Goal: Information Seeking & Learning: Learn about a topic

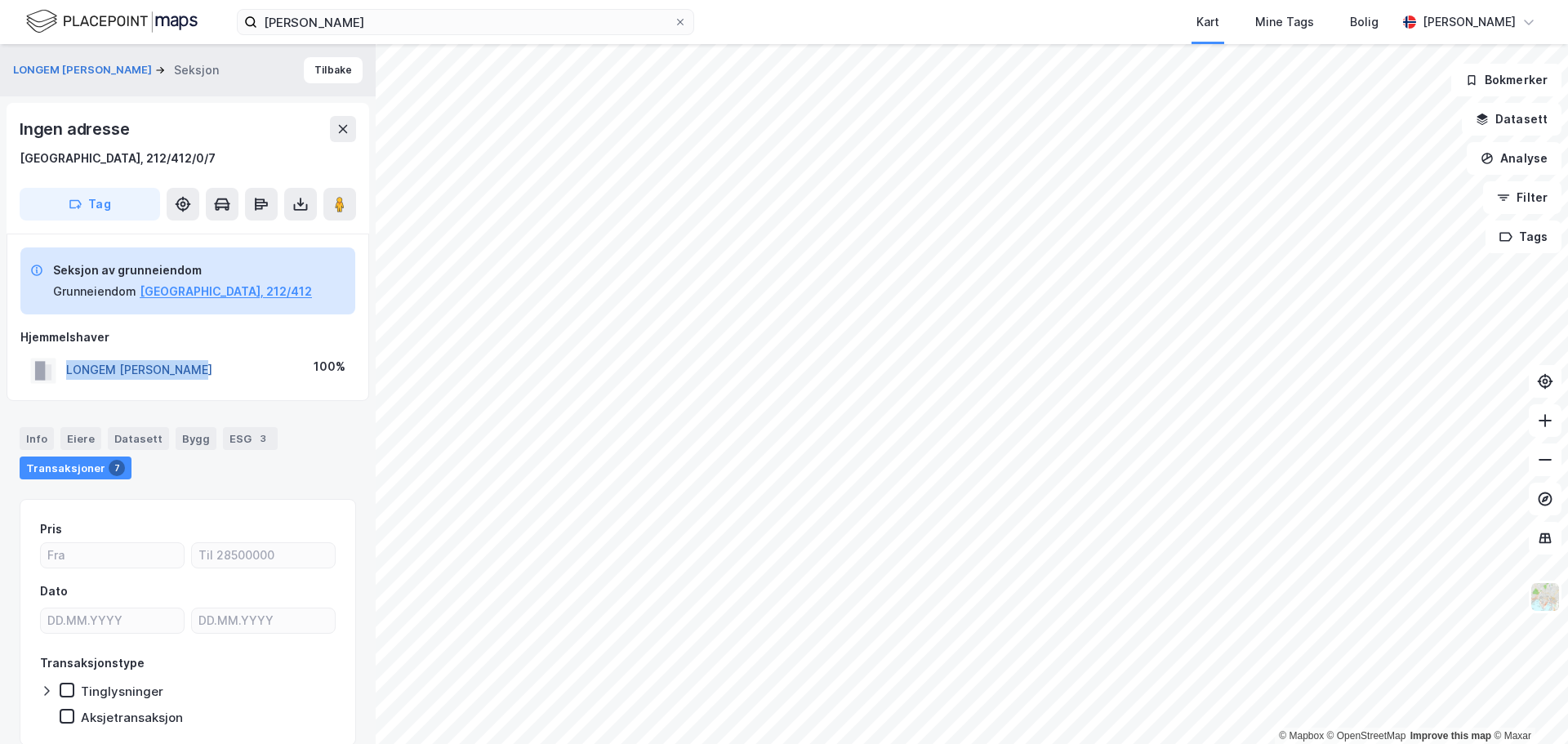
click at [0, 0] on button "LONGEM MARIE VALDAR" at bounding box center [0, 0] width 0 height 0
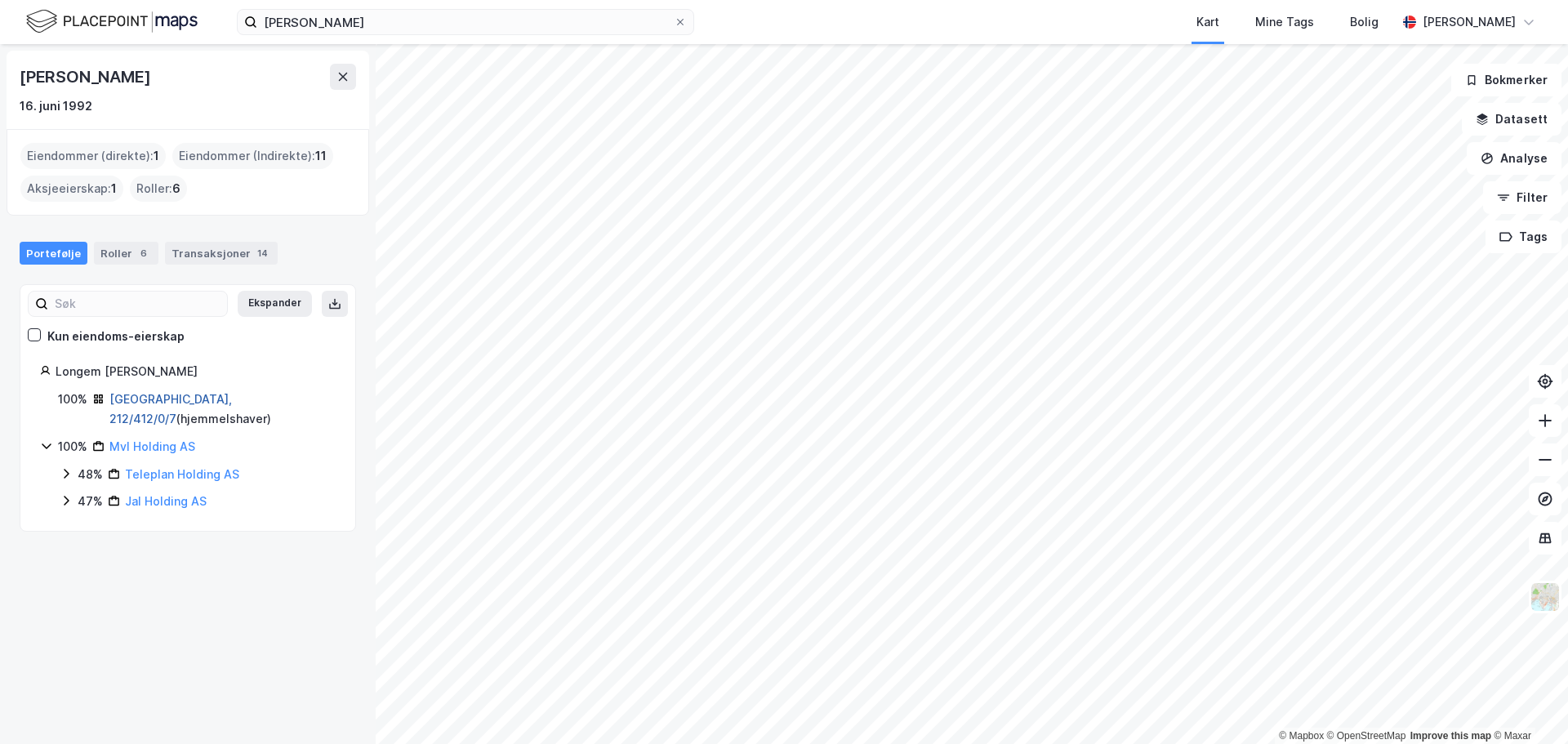
click at [148, 398] on link "Oslo, 212/412/0/7" at bounding box center [171, 409] width 123 height 33
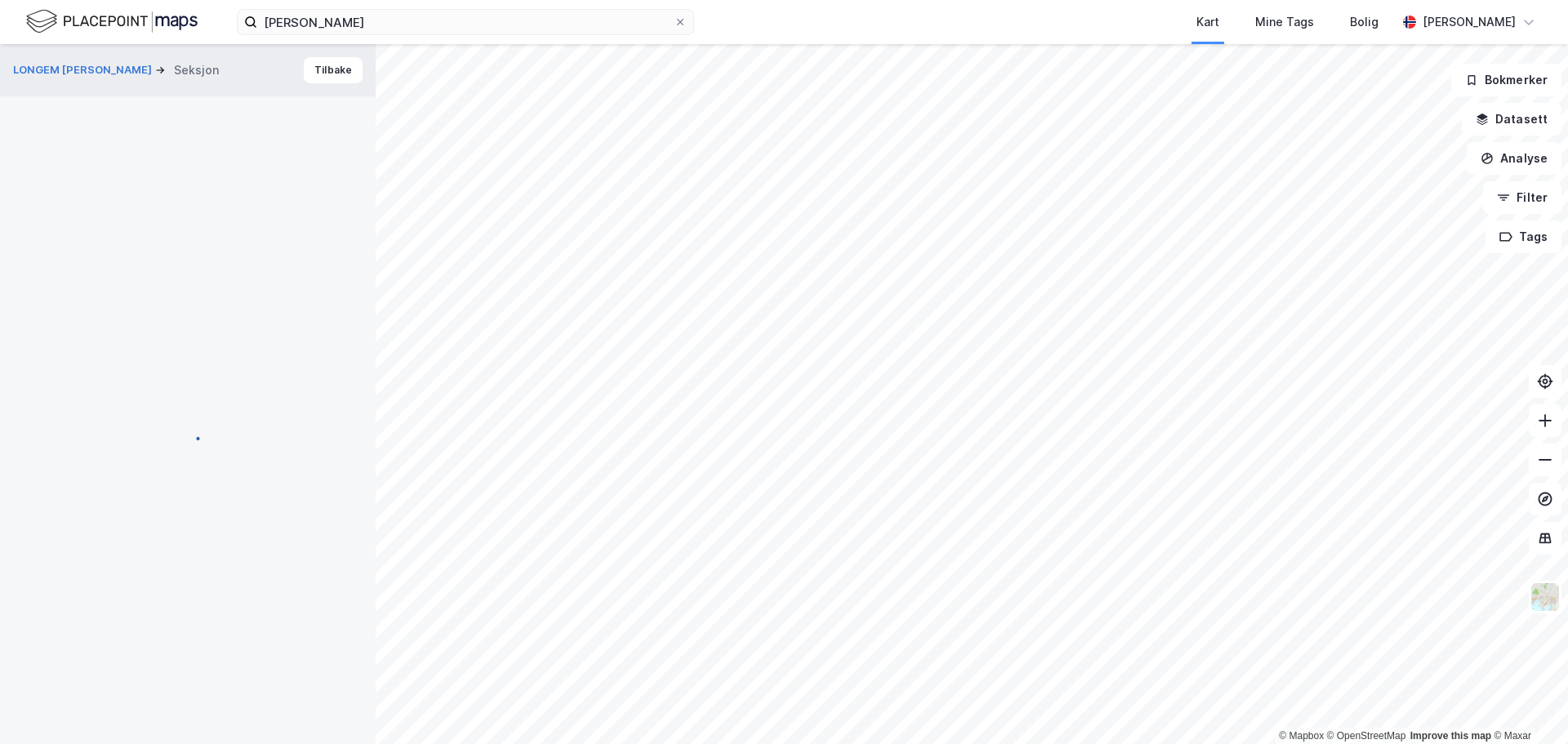
scroll to position [4, 0]
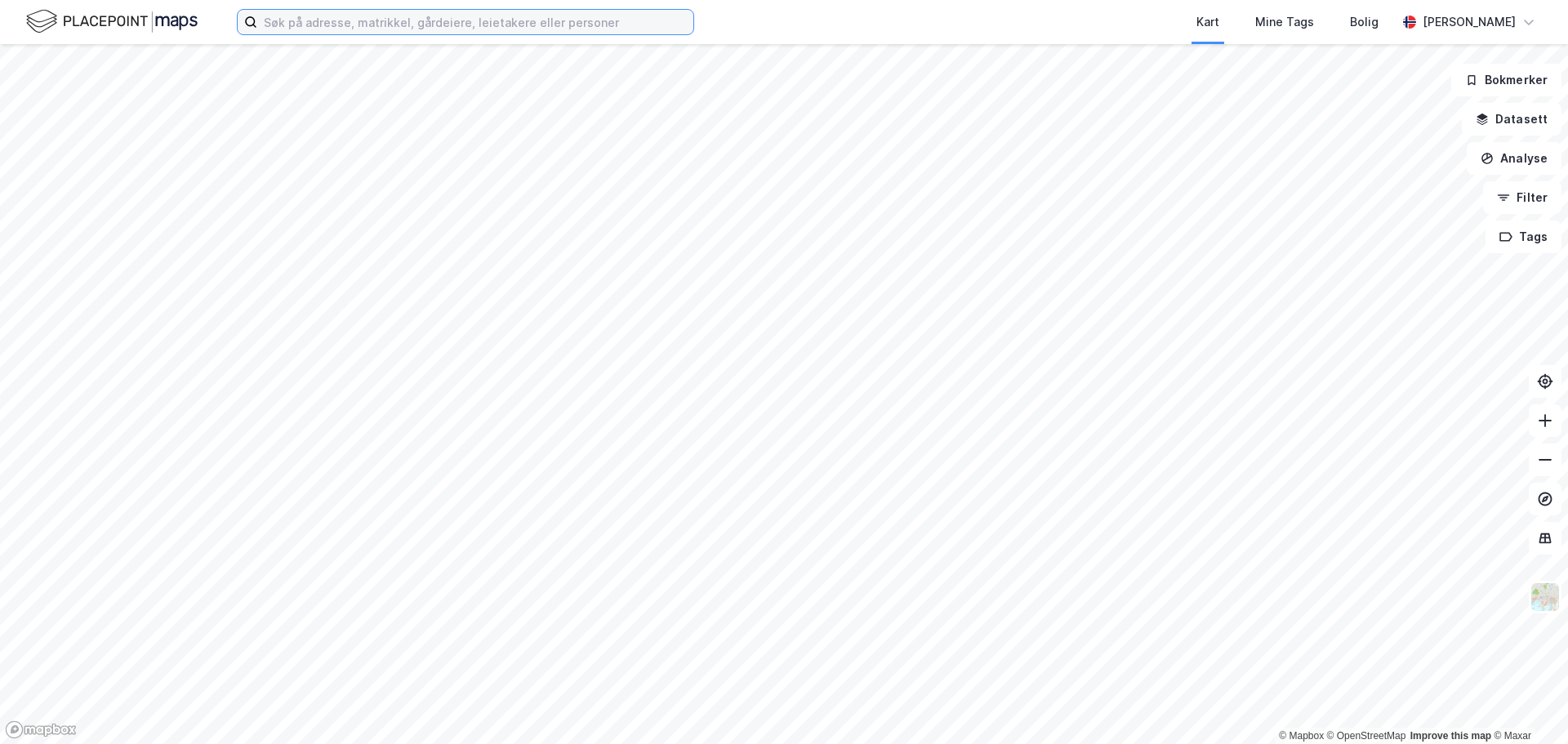
click at [482, 24] on input at bounding box center [475, 21] width 436 height 24
paste input "Jenny Stray Spetalen"
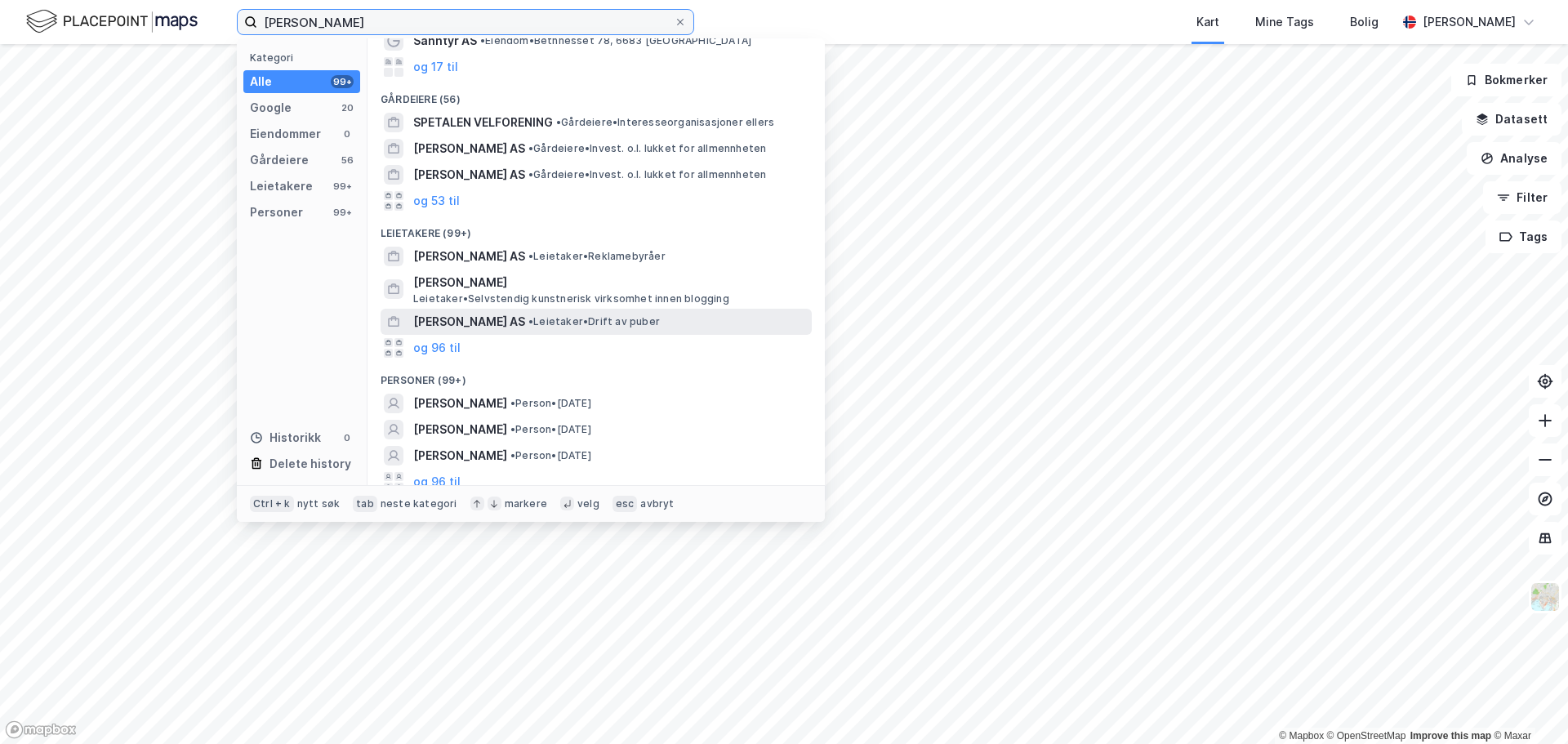
scroll to position [115, 0]
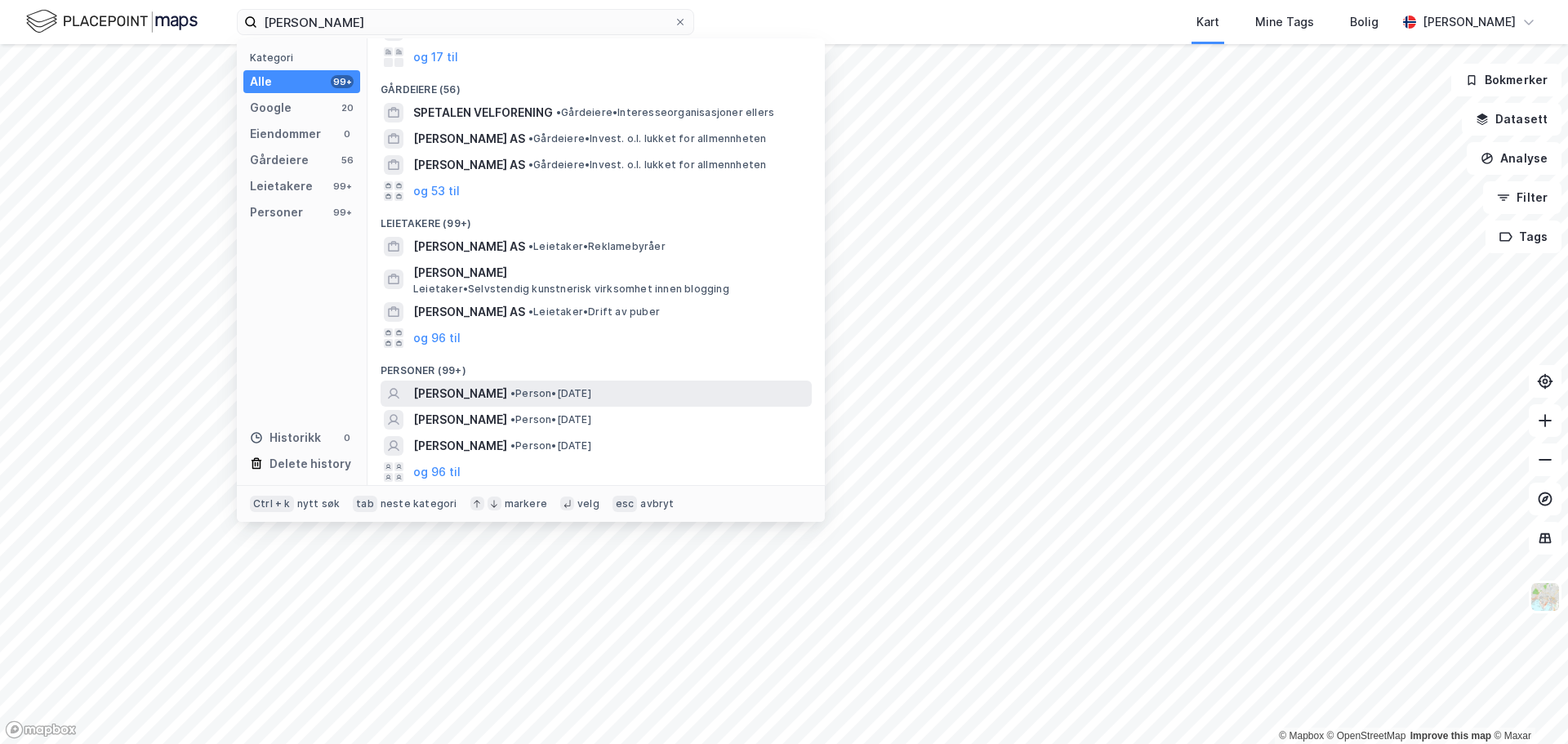
click at [507, 391] on span "[PERSON_NAME]" at bounding box center [460, 394] width 94 height 20
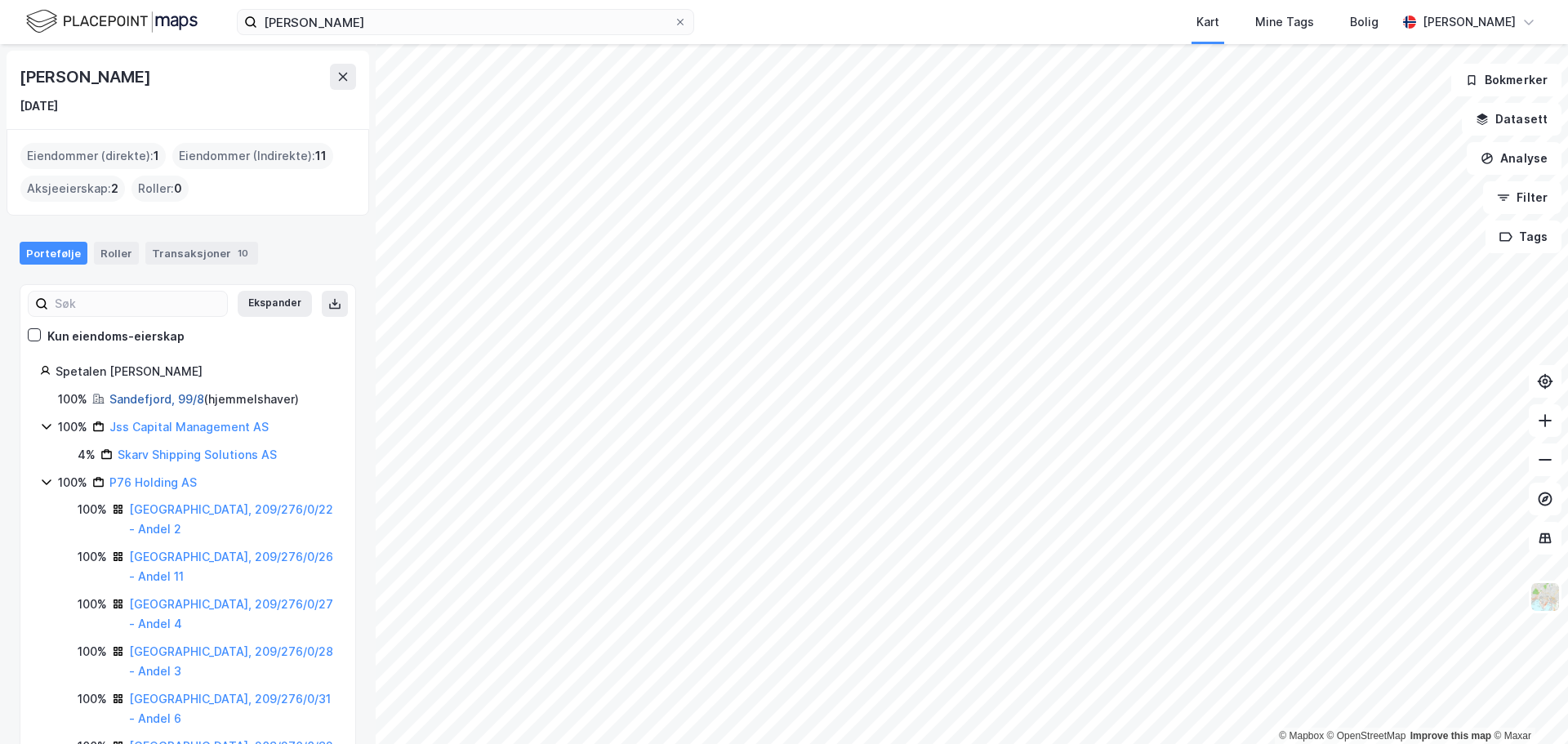
click at [156, 399] on link "Sandefjord, 99/8" at bounding box center [156, 399] width 95 height 14
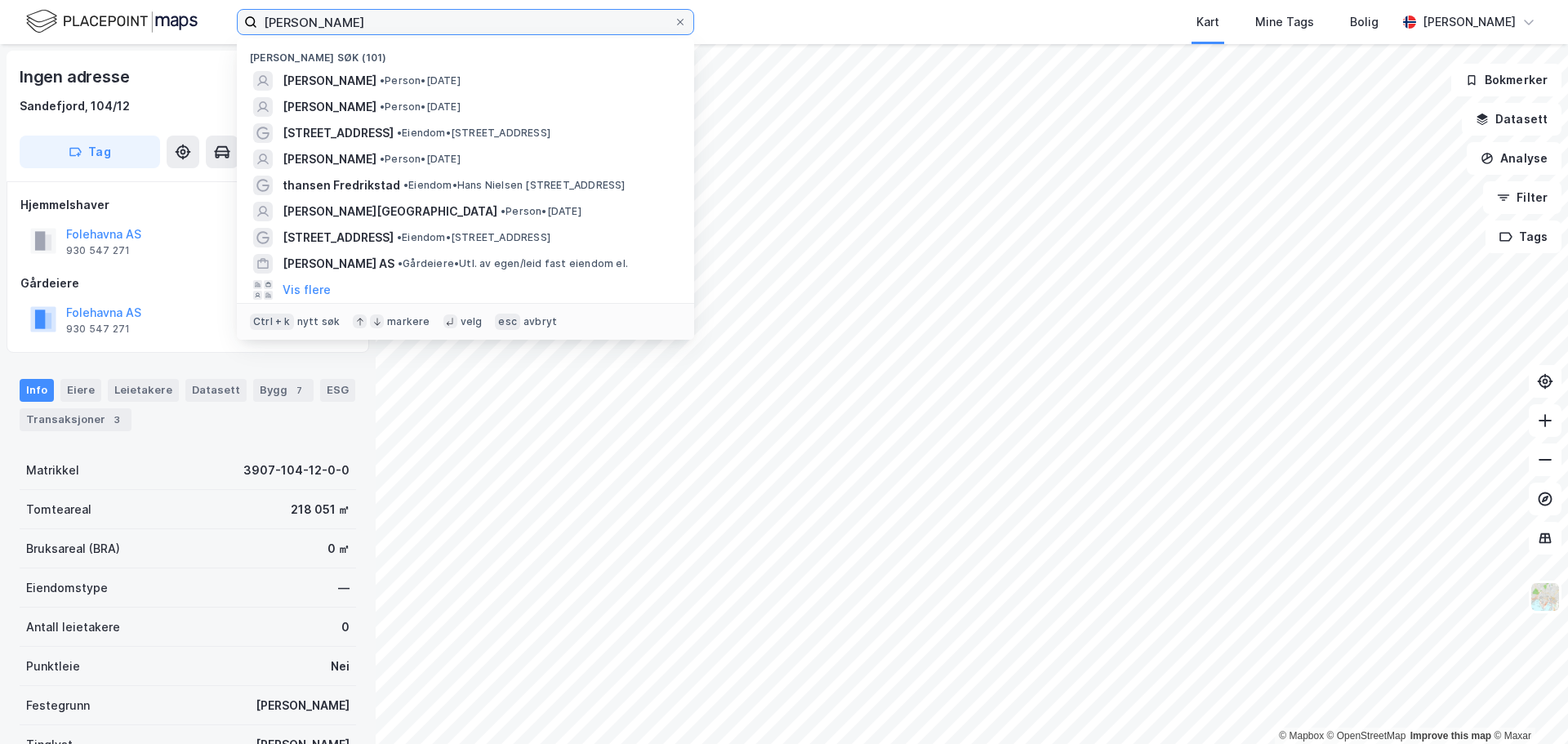
drag, startPoint x: 411, startPoint y: 20, endPoint x: 138, endPoint y: 17, distance: 273.0
click at [146, 19] on div "Jenny Stray Spetalen Nylige søk (101) JENNY STRAY SPETALEN • Person • 27. juli …" at bounding box center [784, 21] width 1568 height 44
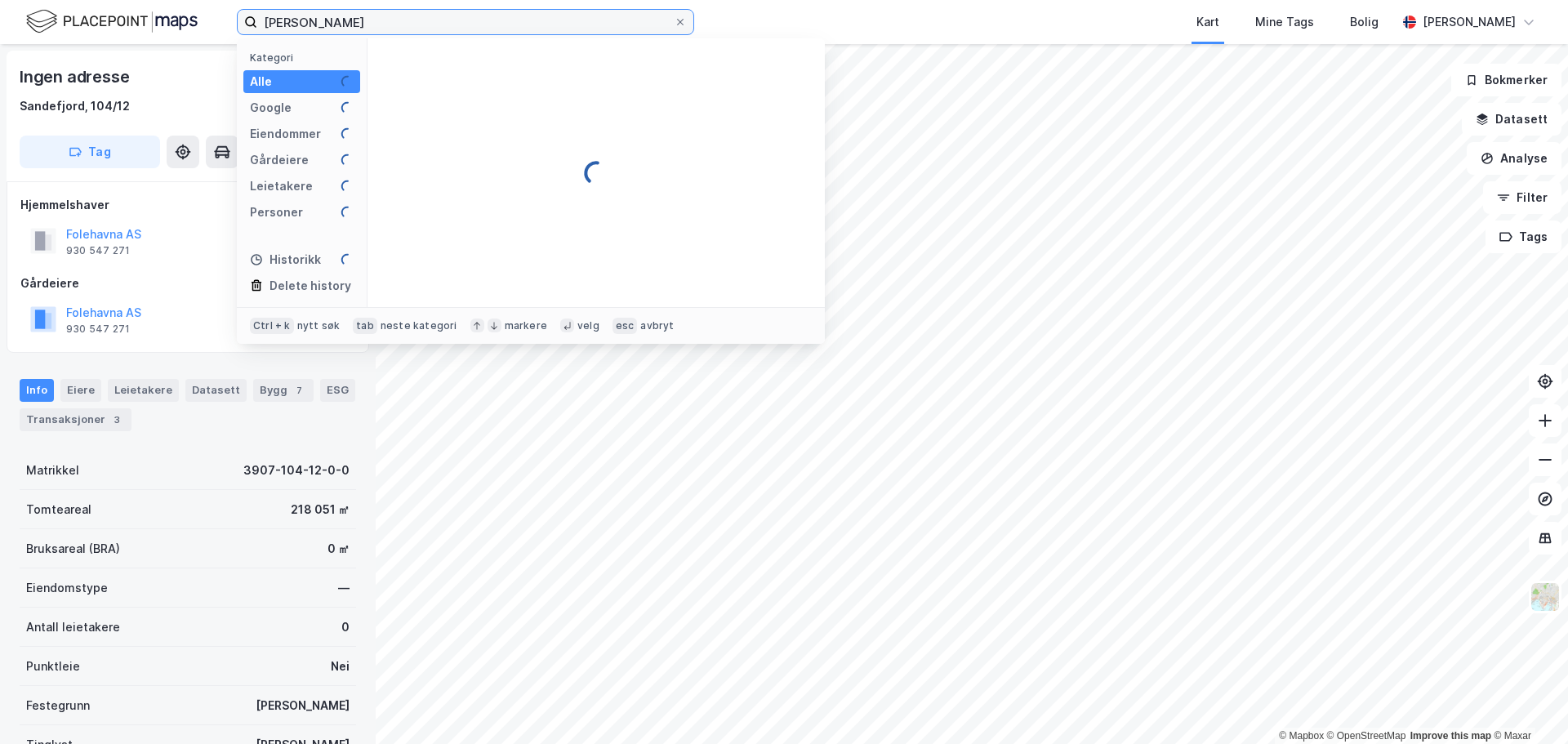
type input "sigurd solheim"
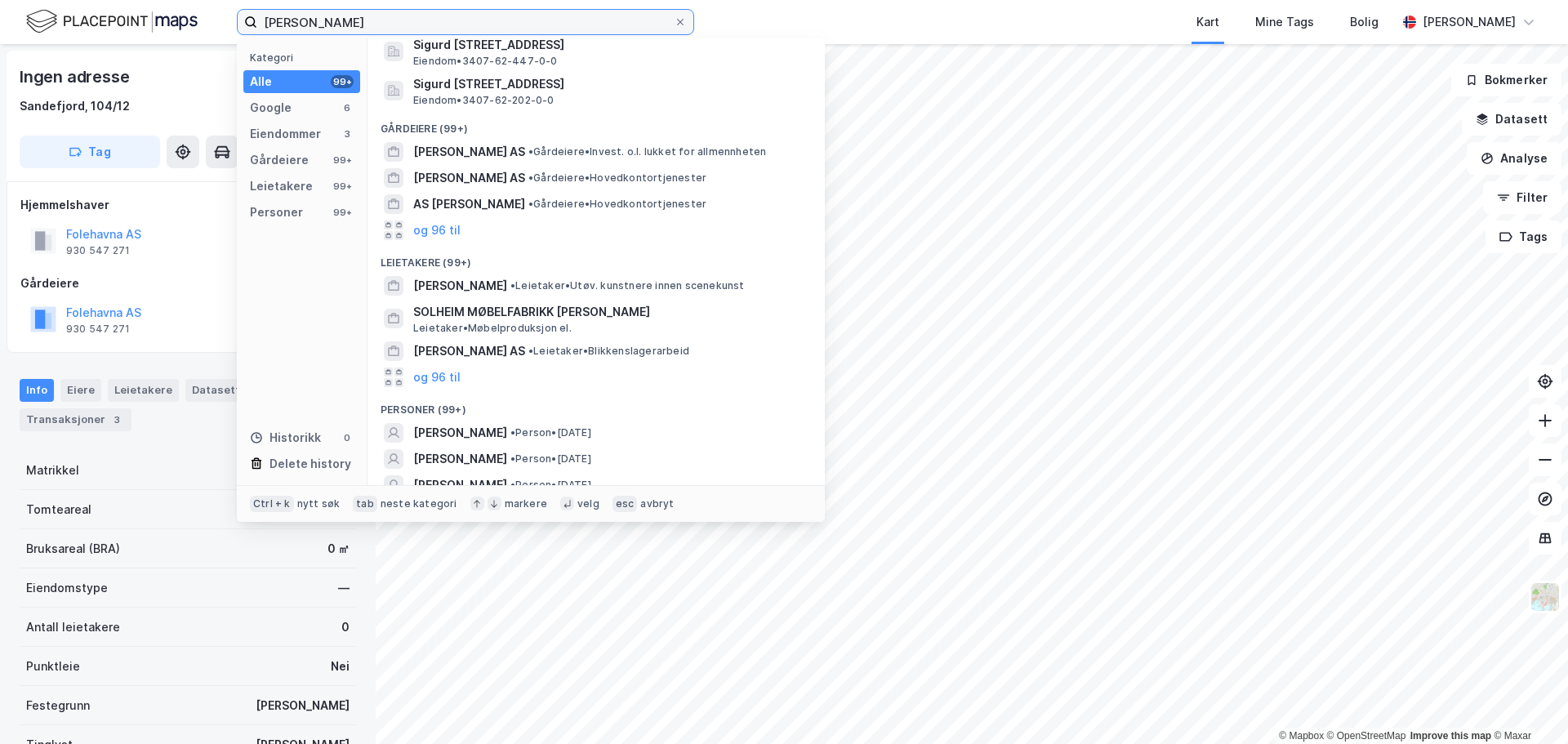
scroll to position [249, 0]
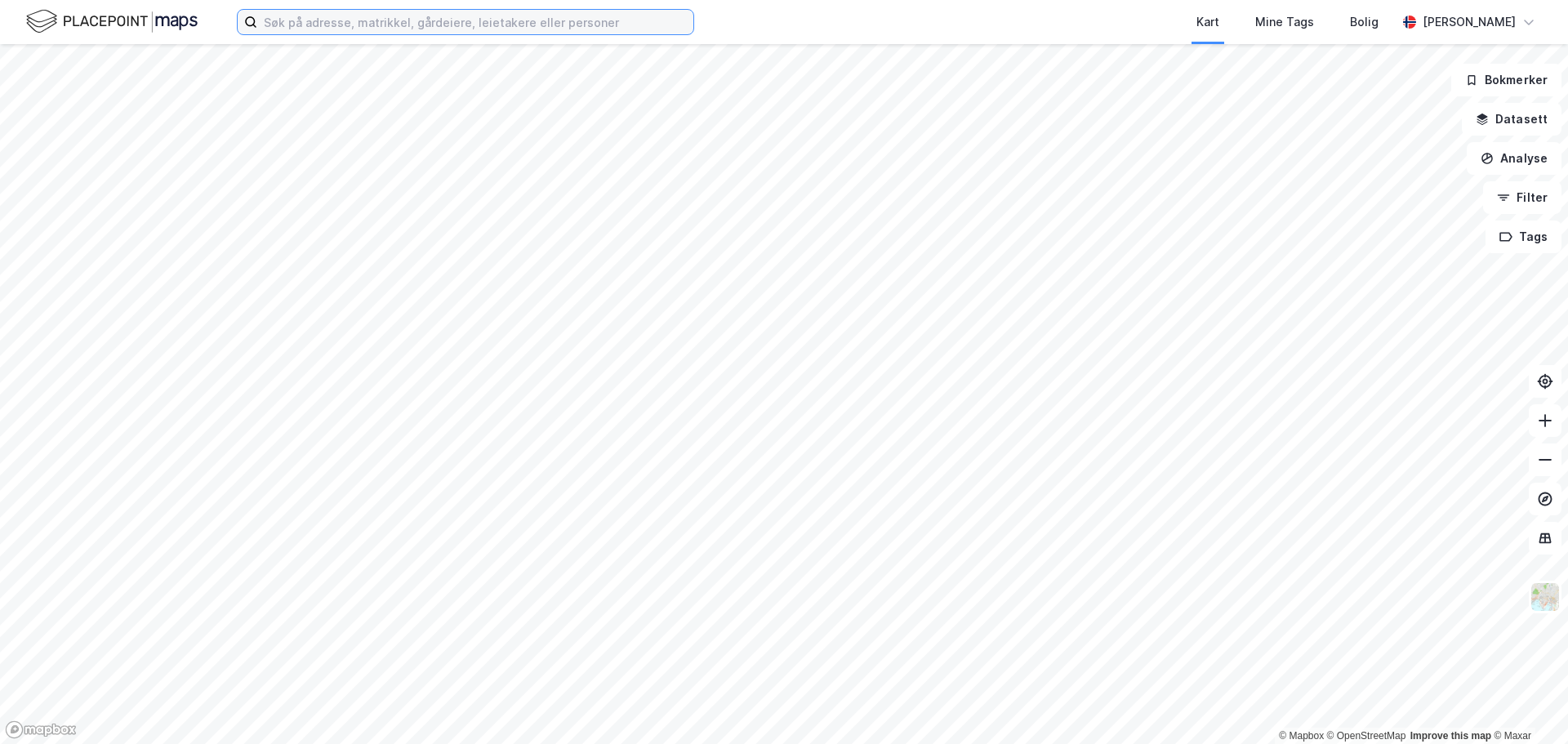
click at [396, 22] on input at bounding box center [475, 21] width 436 height 24
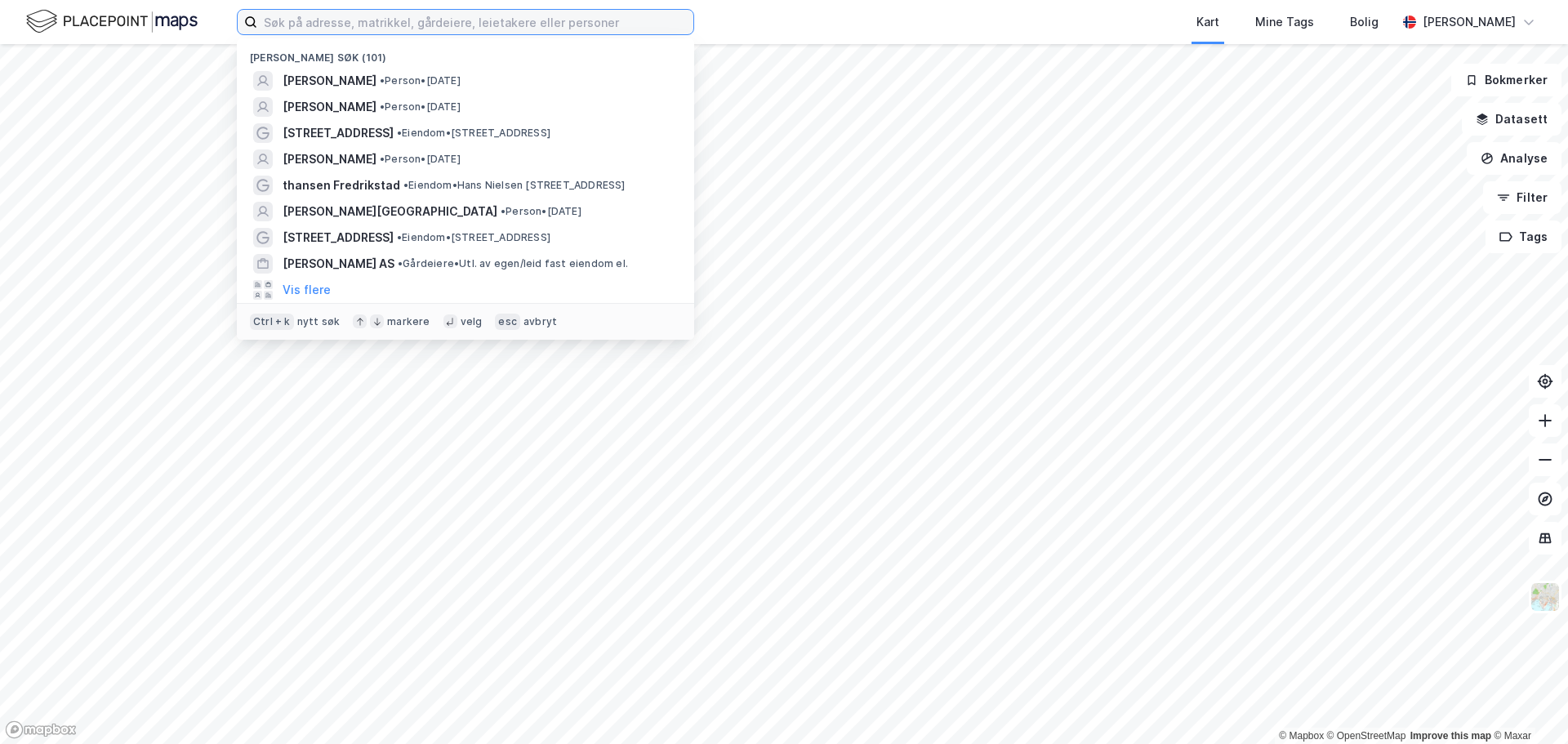
paste input "[PERSON_NAME]"
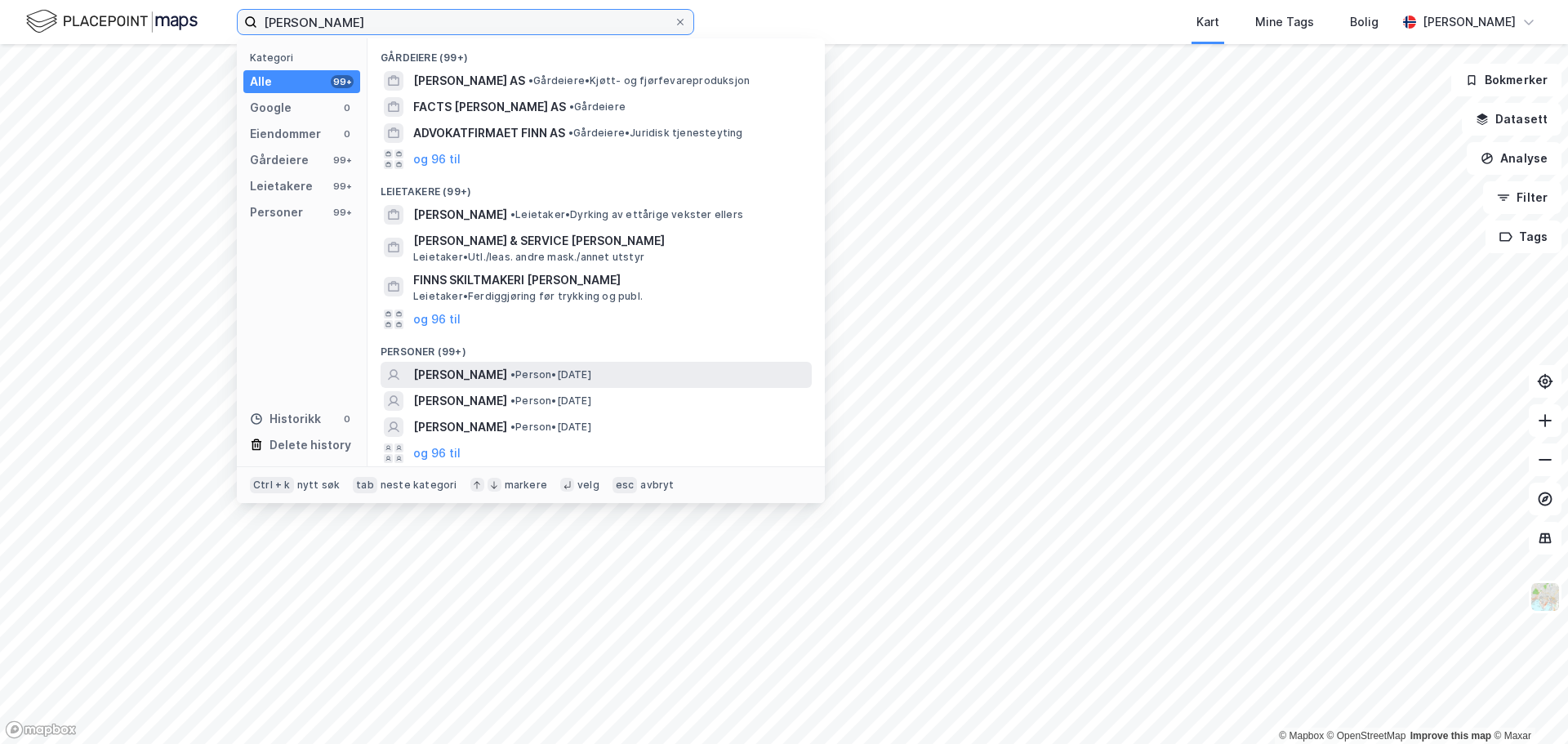
type input "[PERSON_NAME]"
click at [541, 386] on div "[PERSON_NAME] • Person • [DATE]" at bounding box center [595, 374] width 431 height 26
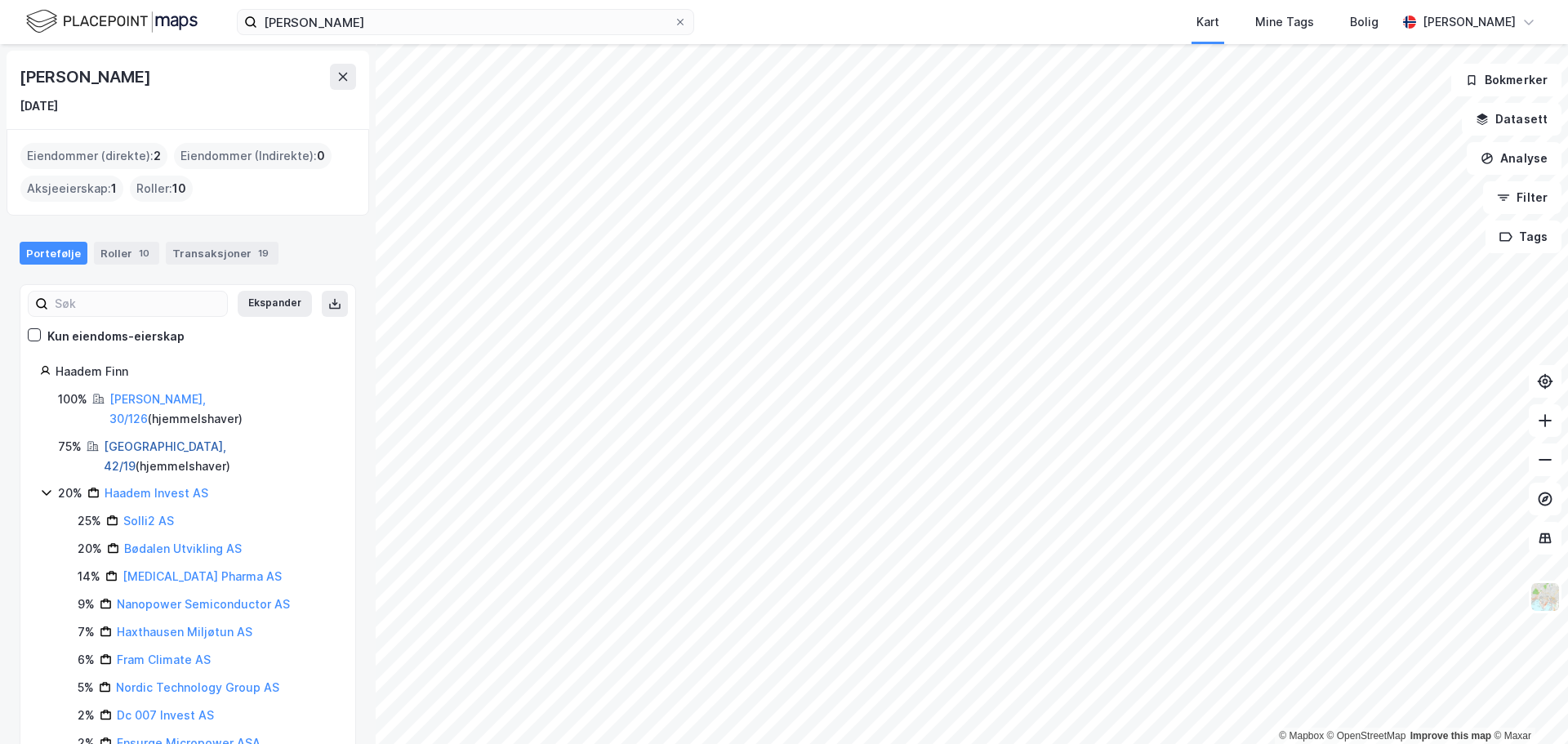
click at [119, 440] on link "[GEOGRAPHIC_DATA], 42/19" at bounding box center [165, 456] width 123 height 33
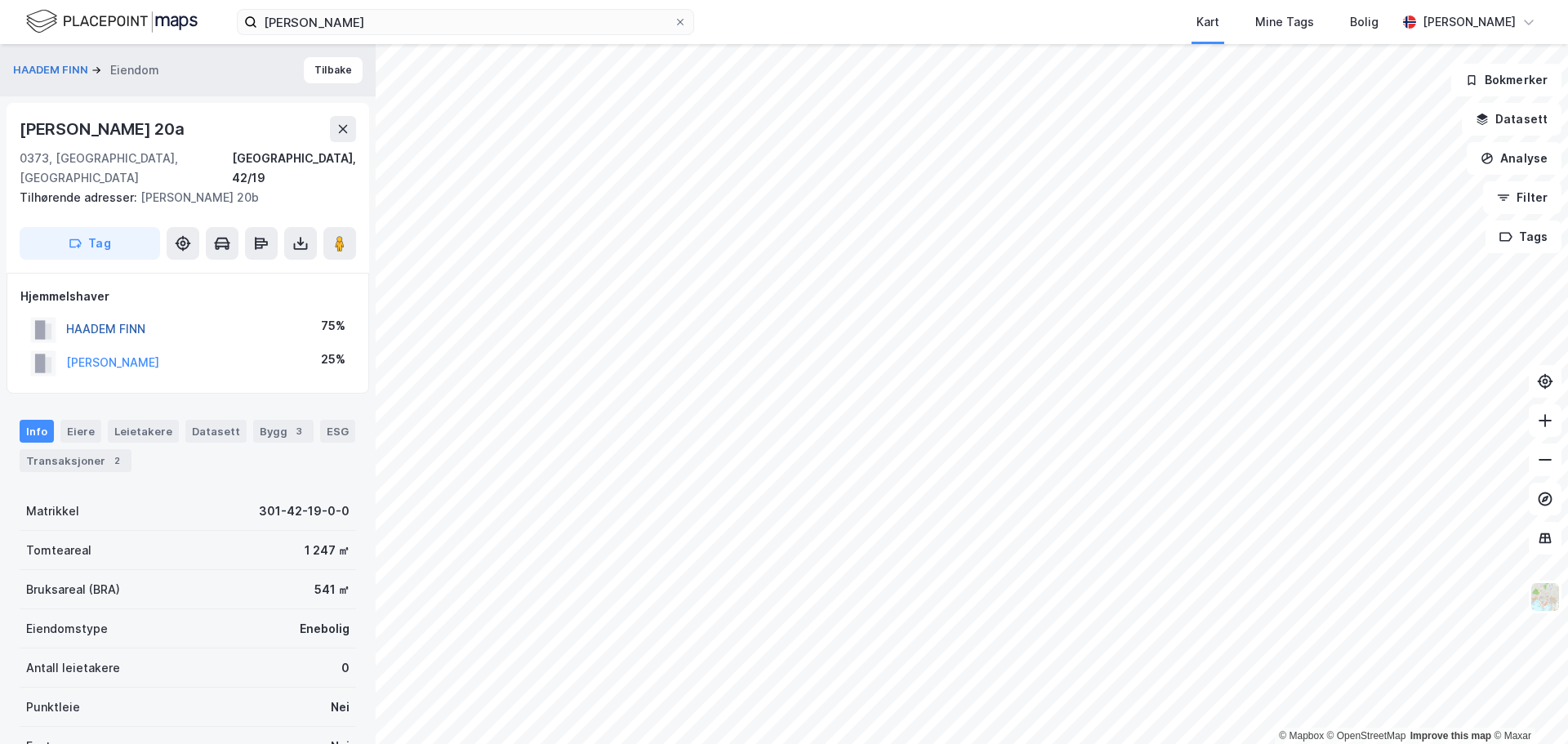
click at [0, 0] on button "HAADEM FINN" at bounding box center [0, 0] width 0 height 0
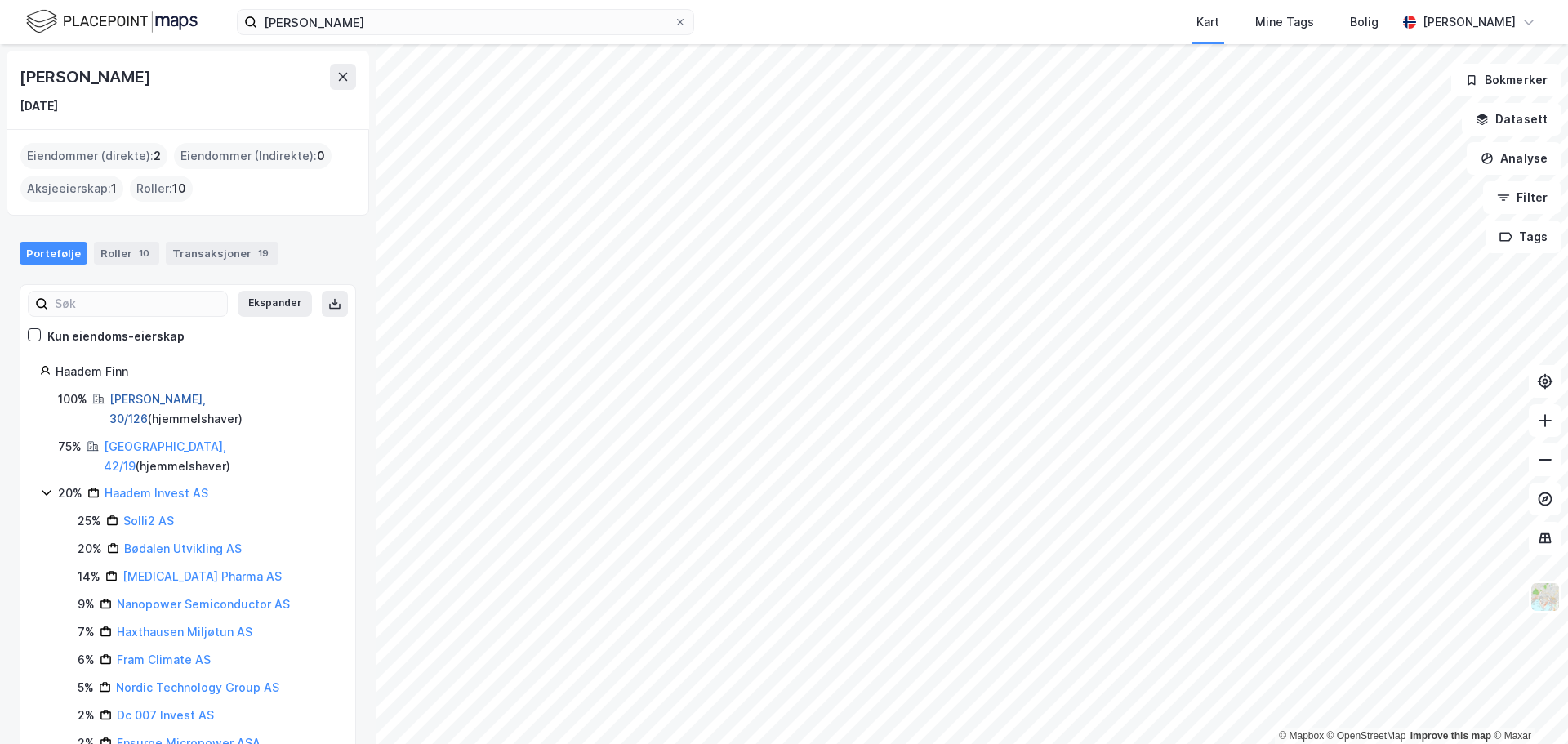
click at [130, 404] on link "[PERSON_NAME], 30/126" at bounding box center [157, 409] width 96 height 33
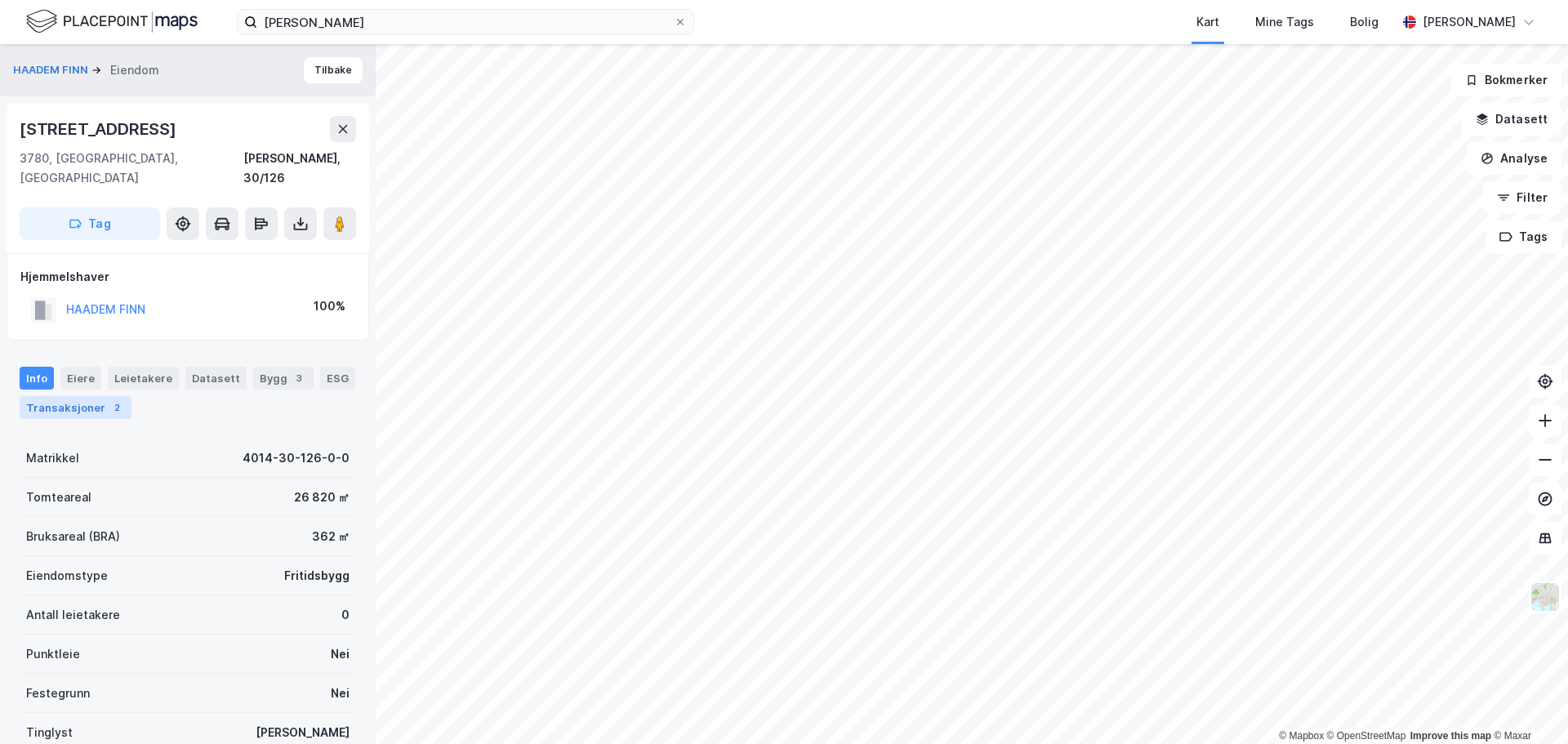
click at [96, 396] on div "Transaksjoner 2" at bounding box center [75, 407] width 112 height 22
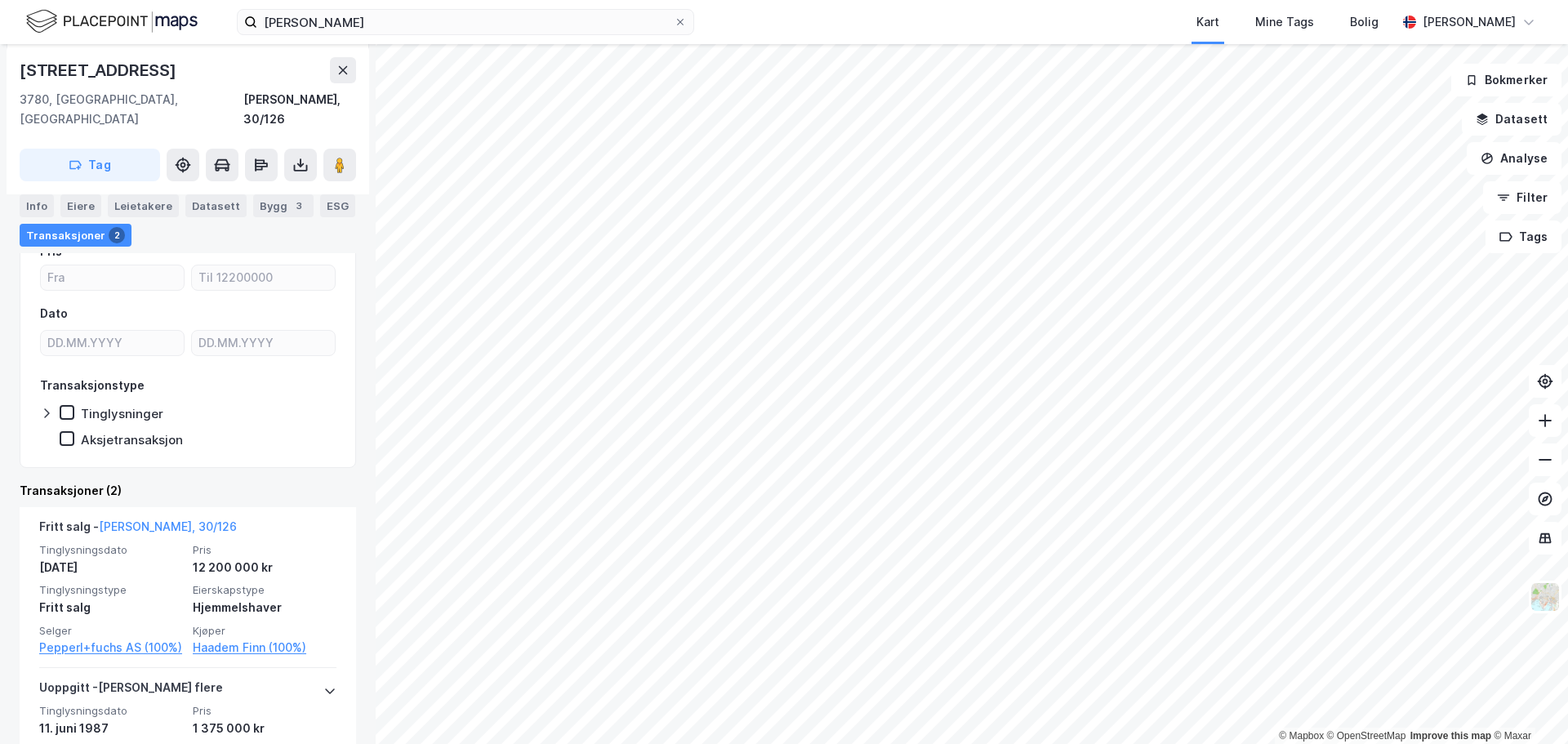
scroll to position [14, 0]
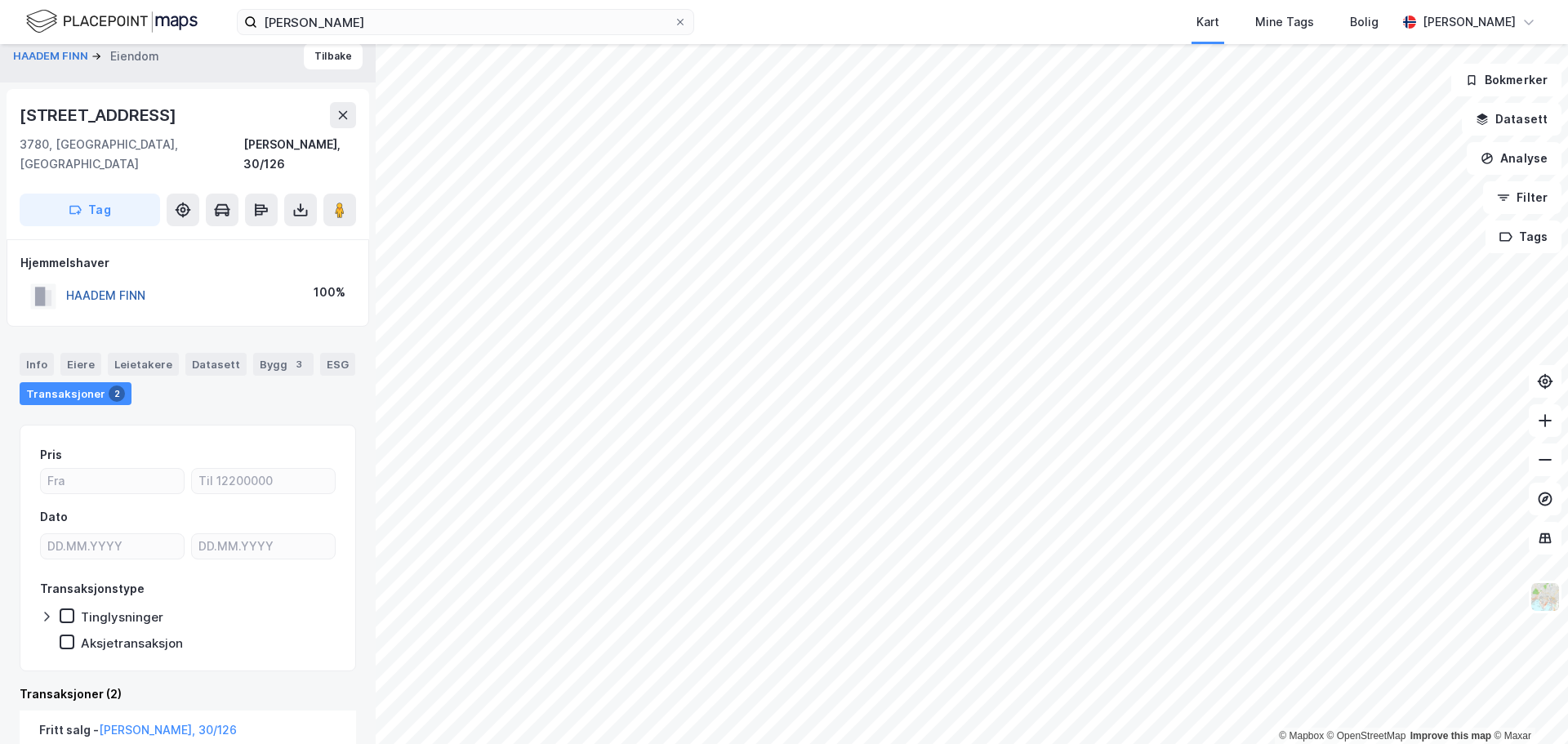
click at [0, 0] on button "HAADEM FINN" at bounding box center [0, 0] width 0 height 0
